Goal: Task Accomplishment & Management: Use online tool/utility

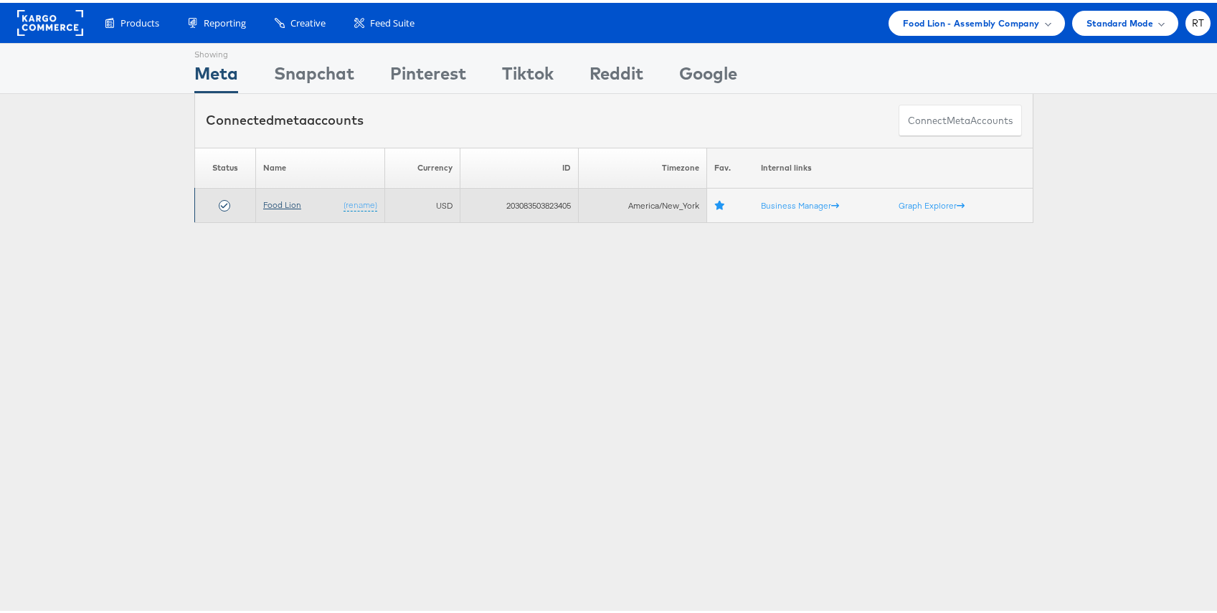
click at [280, 198] on link "Food Lion" at bounding box center [282, 201] width 38 height 11
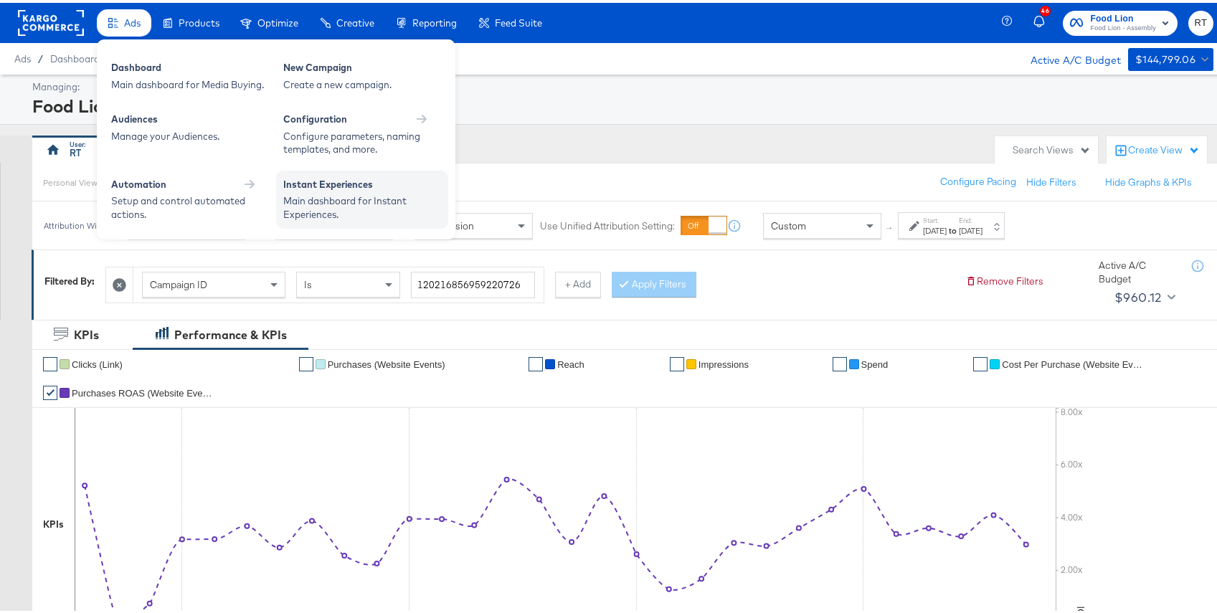
click at [310, 186] on div "Instant Experiences" at bounding box center [362, 183] width 158 height 17
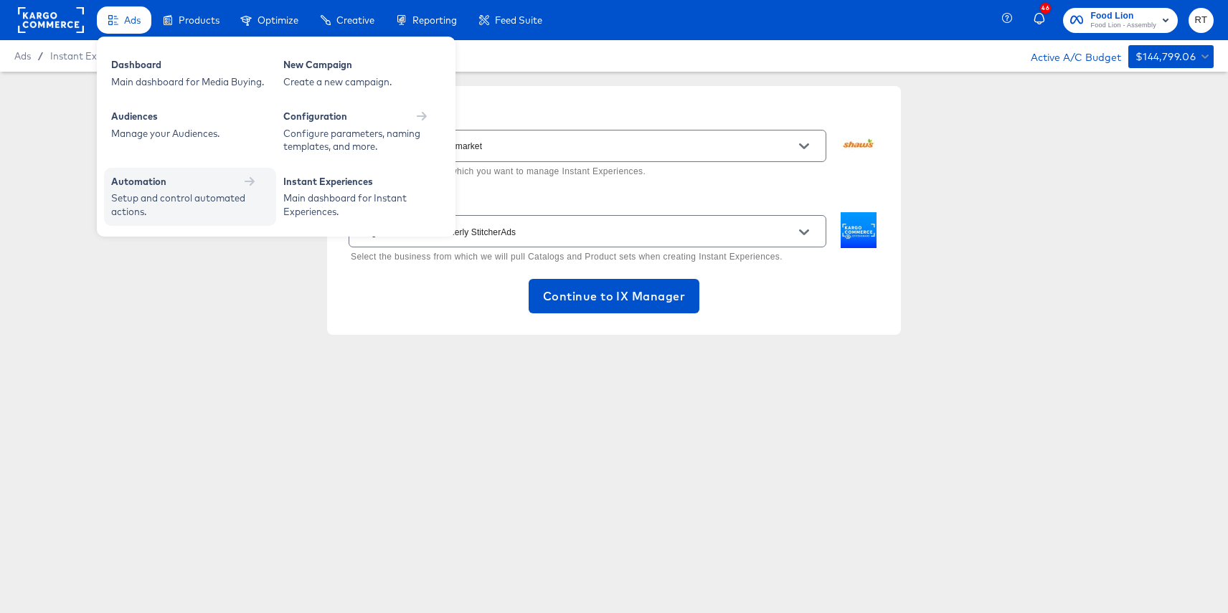
click at [133, 200] on div "Setup and control automated actions." at bounding box center [182, 204] width 143 height 27
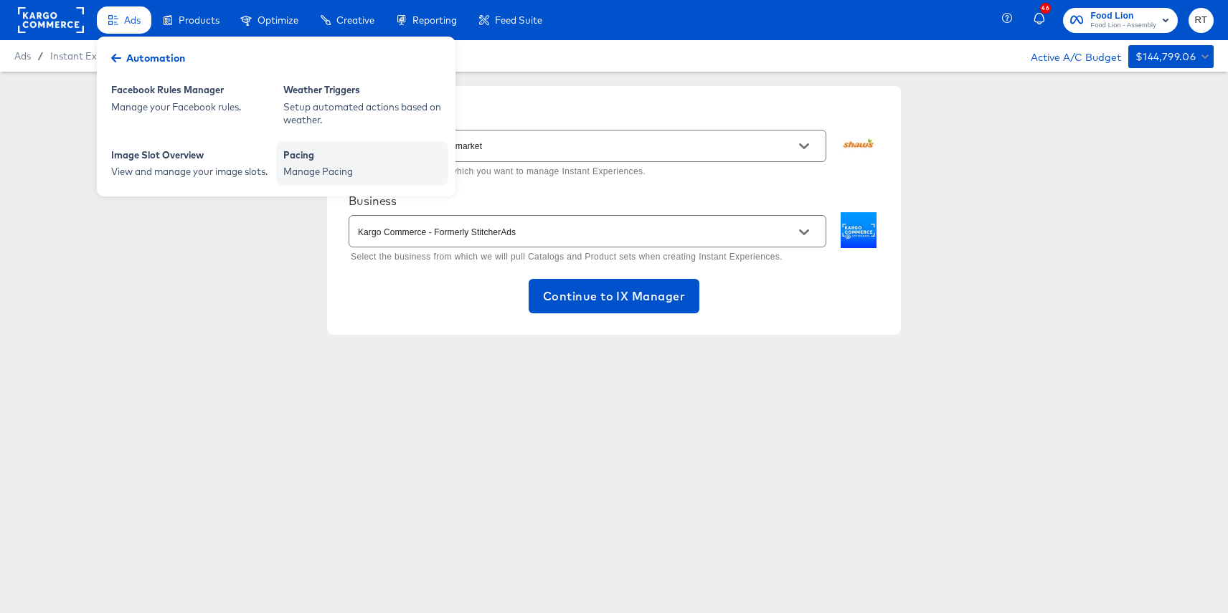
click at [318, 159] on div "Pacing" at bounding box center [362, 156] width 158 height 17
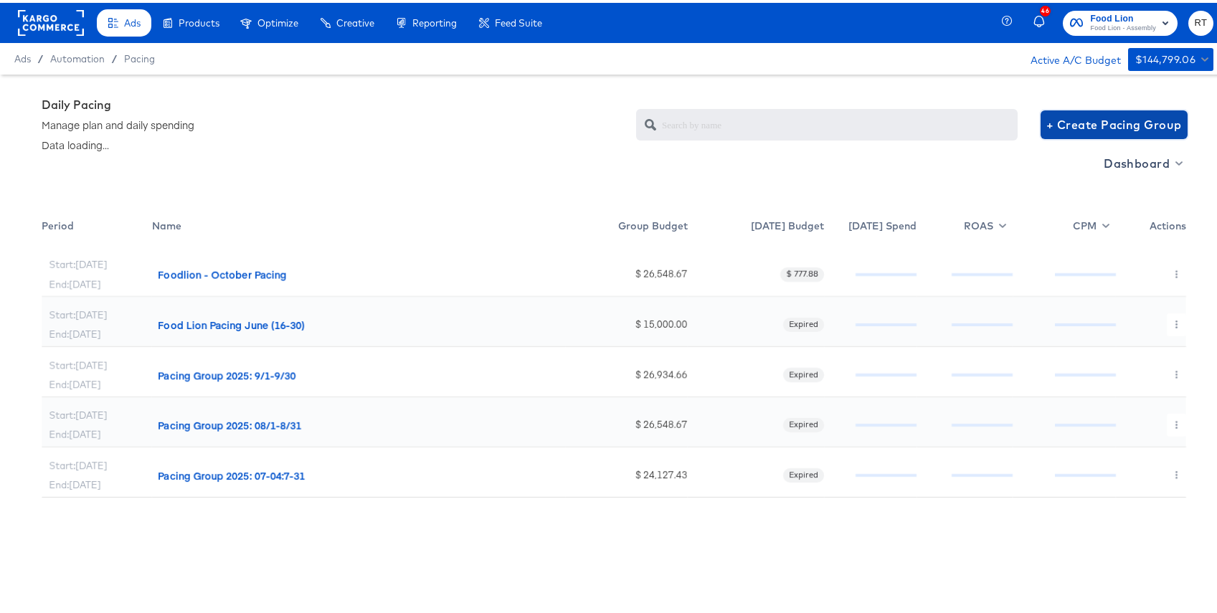
click at [1113, 125] on span "+ Create Pacing Group" at bounding box center [1114, 122] width 136 height 20
click at [1149, 161] on span "Dashboard" at bounding box center [1142, 161] width 77 height 20
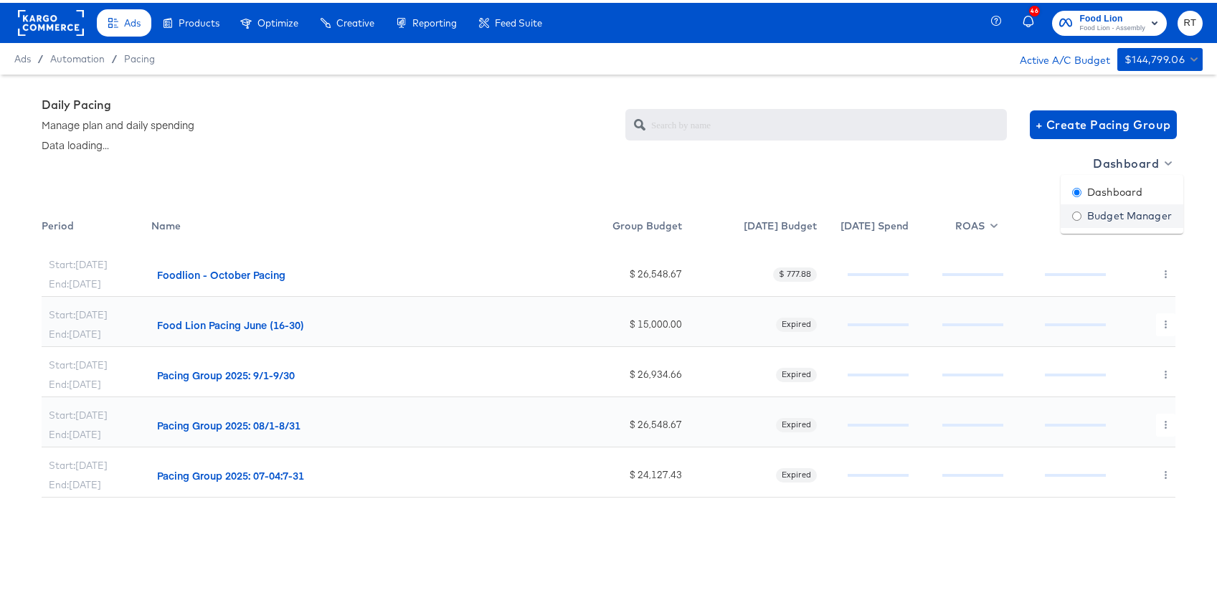
click at [1110, 209] on div "Budget Manager" at bounding box center [1122, 213] width 100 height 15
radio input "false"
radio input "true"
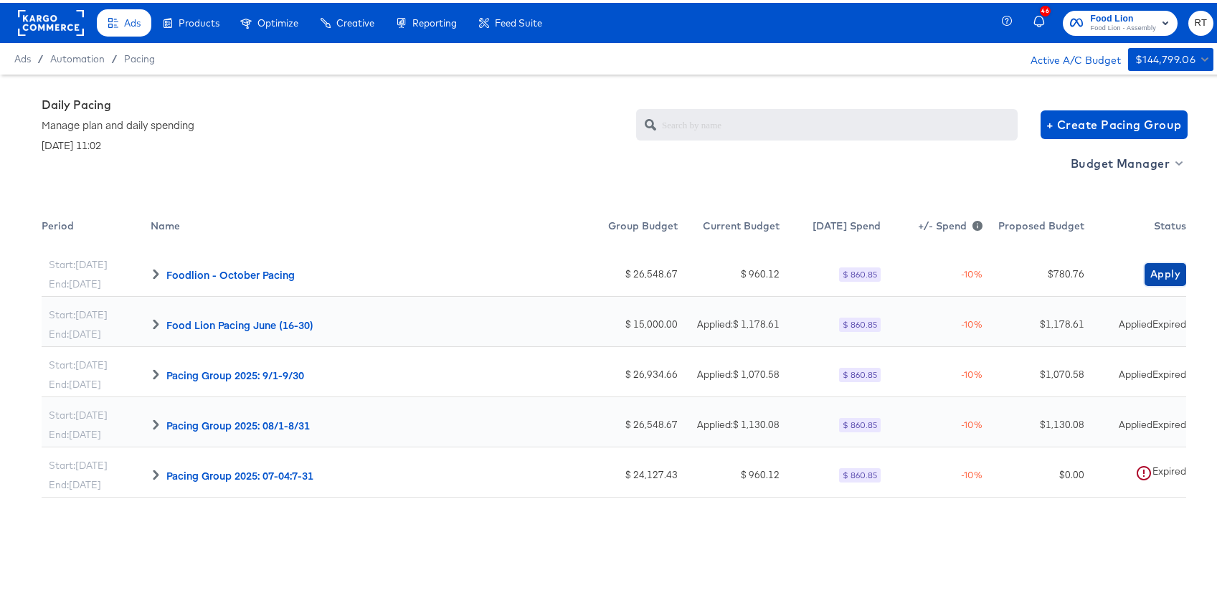
click at [1153, 273] on span "Apply" at bounding box center [1165, 271] width 30 height 18
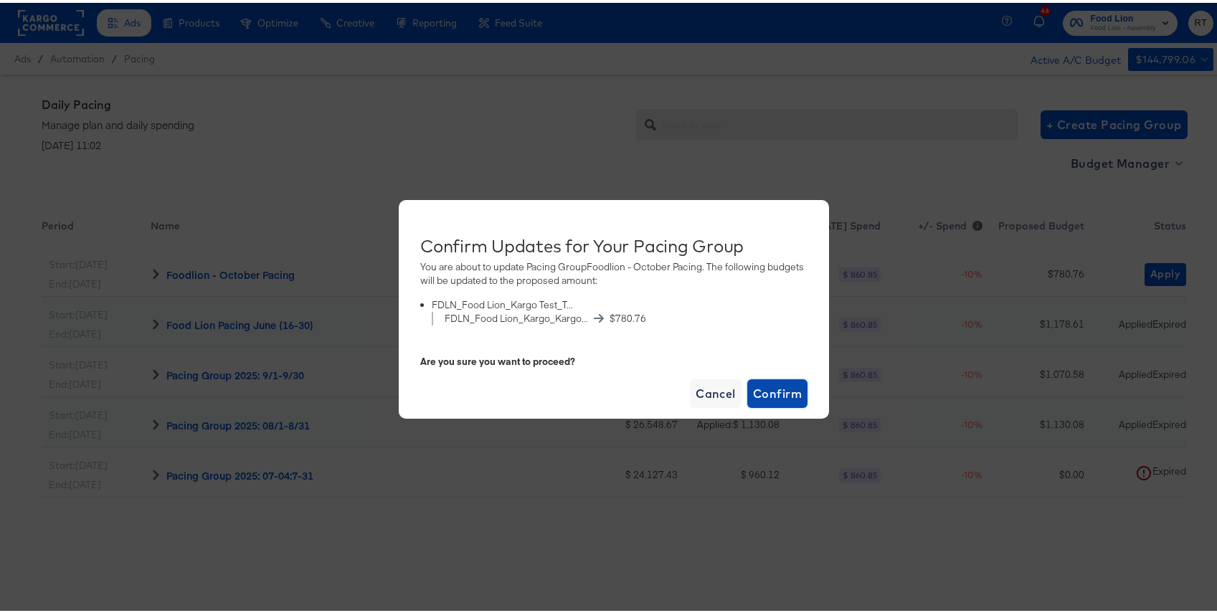
click at [779, 385] on span "Confirm" at bounding box center [777, 391] width 49 height 20
